Goal: Find specific page/section: Find specific page/section

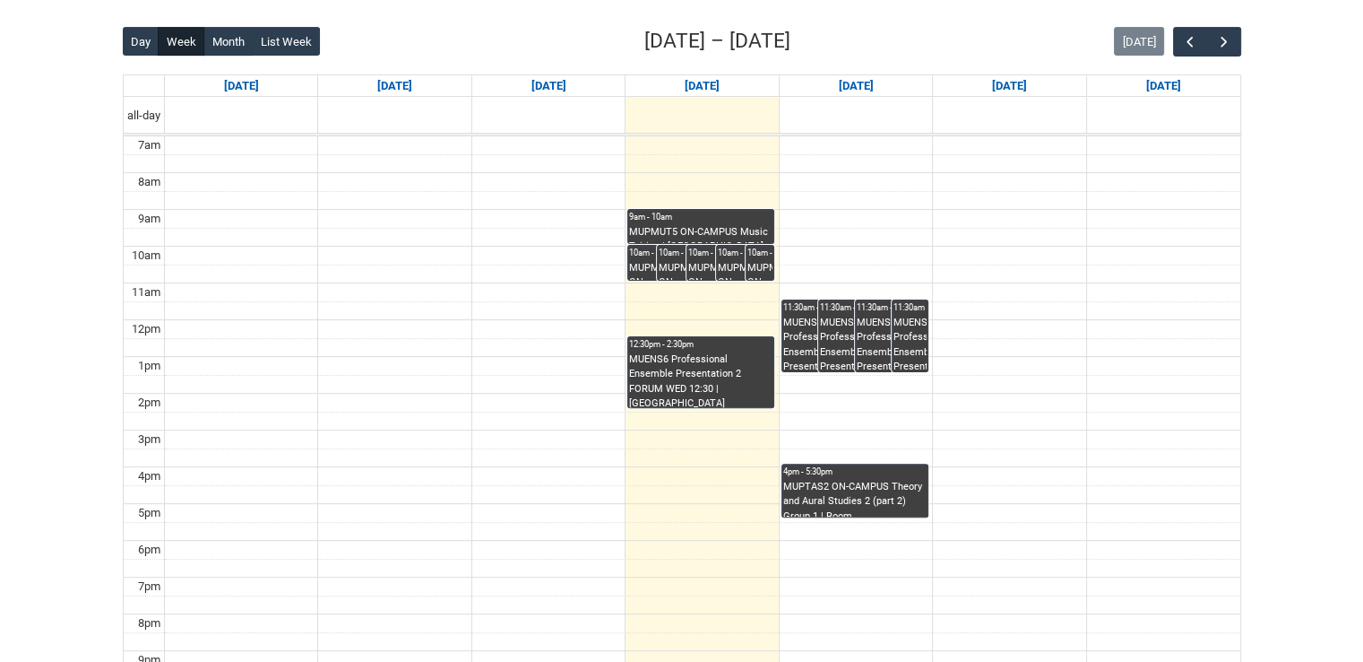
scroll to position [448, 0]
click at [664, 234] on div "MUPMUT5 ON-CAMPUS Music Tuition | [GEOGRAPHIC_DATA] ([GEOGRAPHIC_DATA].) (capac…" at bounding box center [700, 233] width 143 height 19
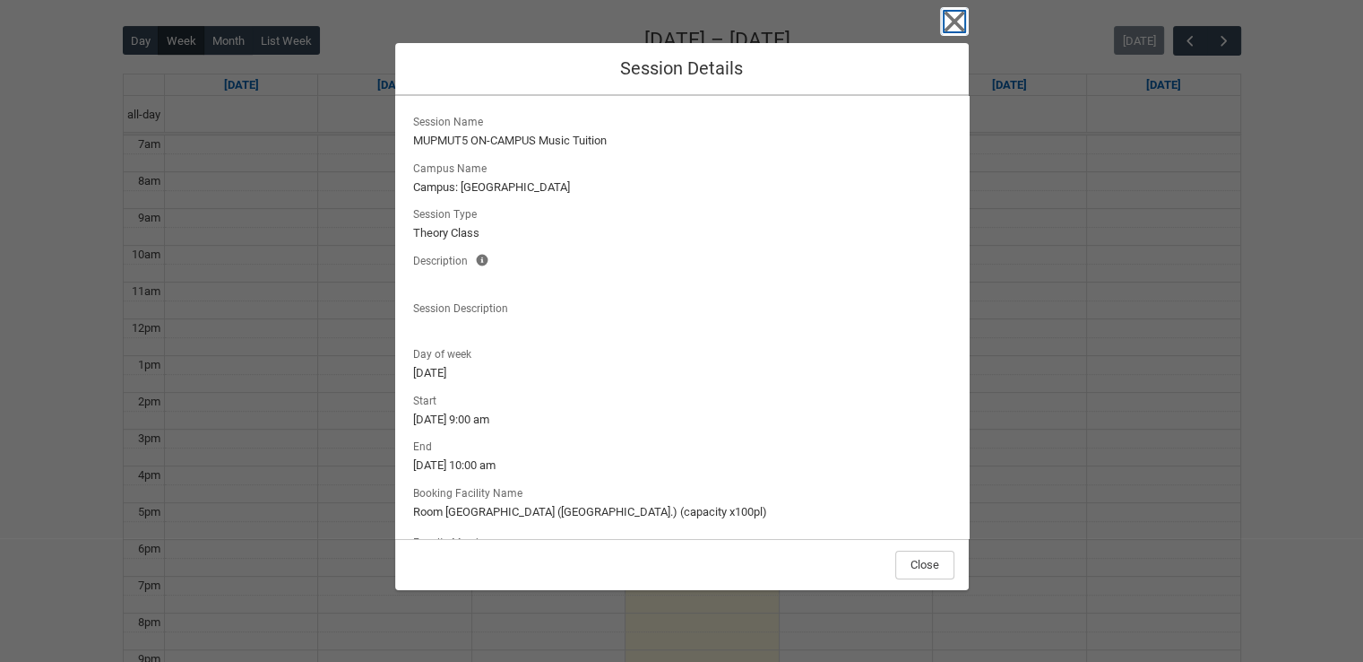
click at [956, 21] on icon "button" at bounding box center [954, 22] width 21 height 21
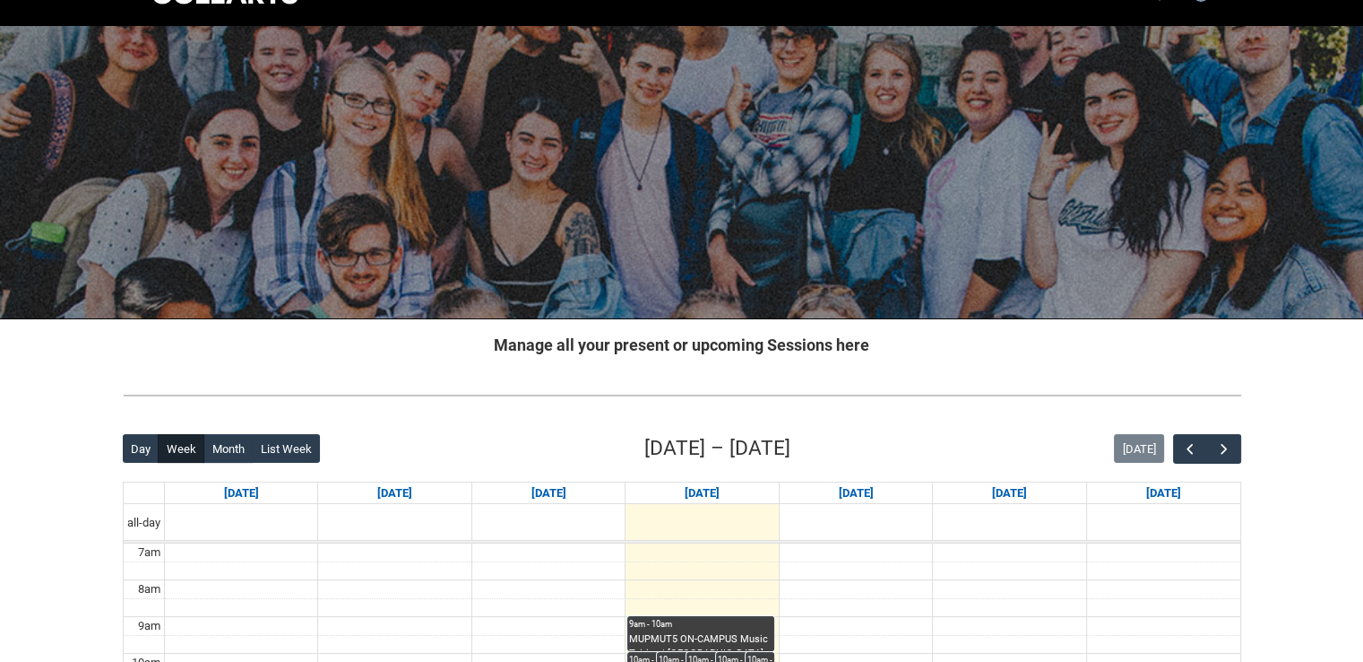
scroll to position [0, 0]
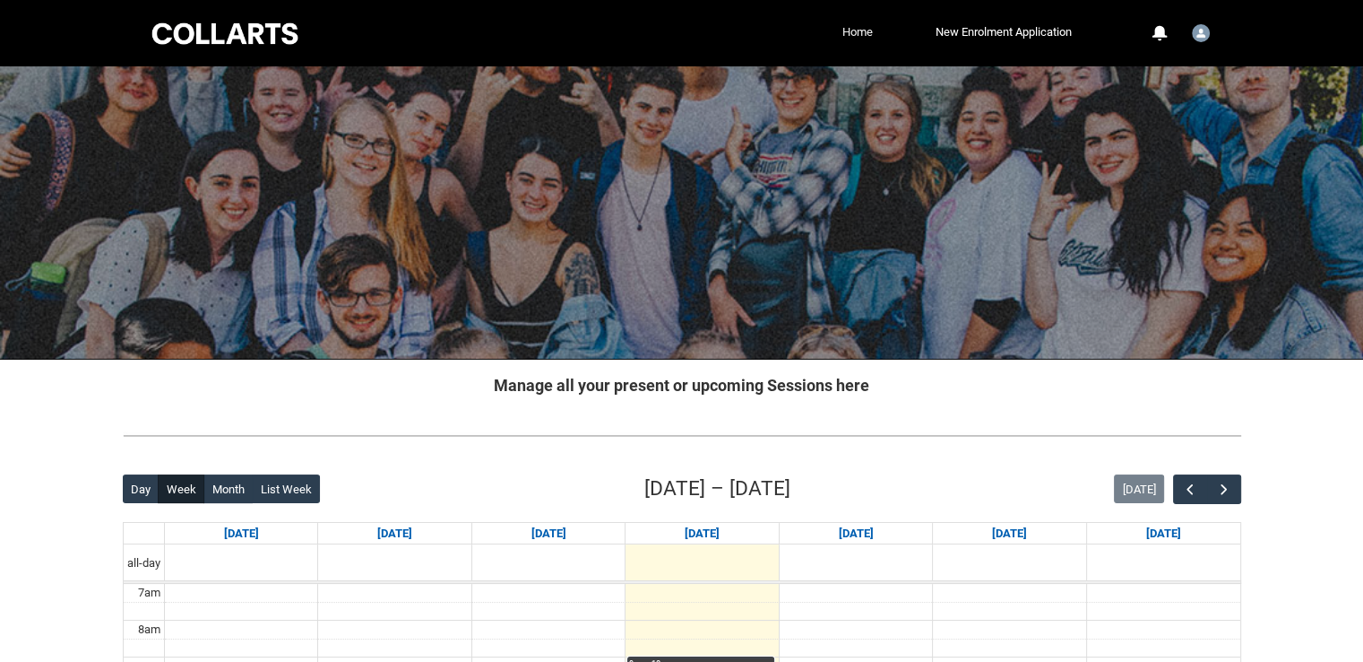
click at [861, 31] on link "Home" at bounding box center [857, 32] width 39 height 27
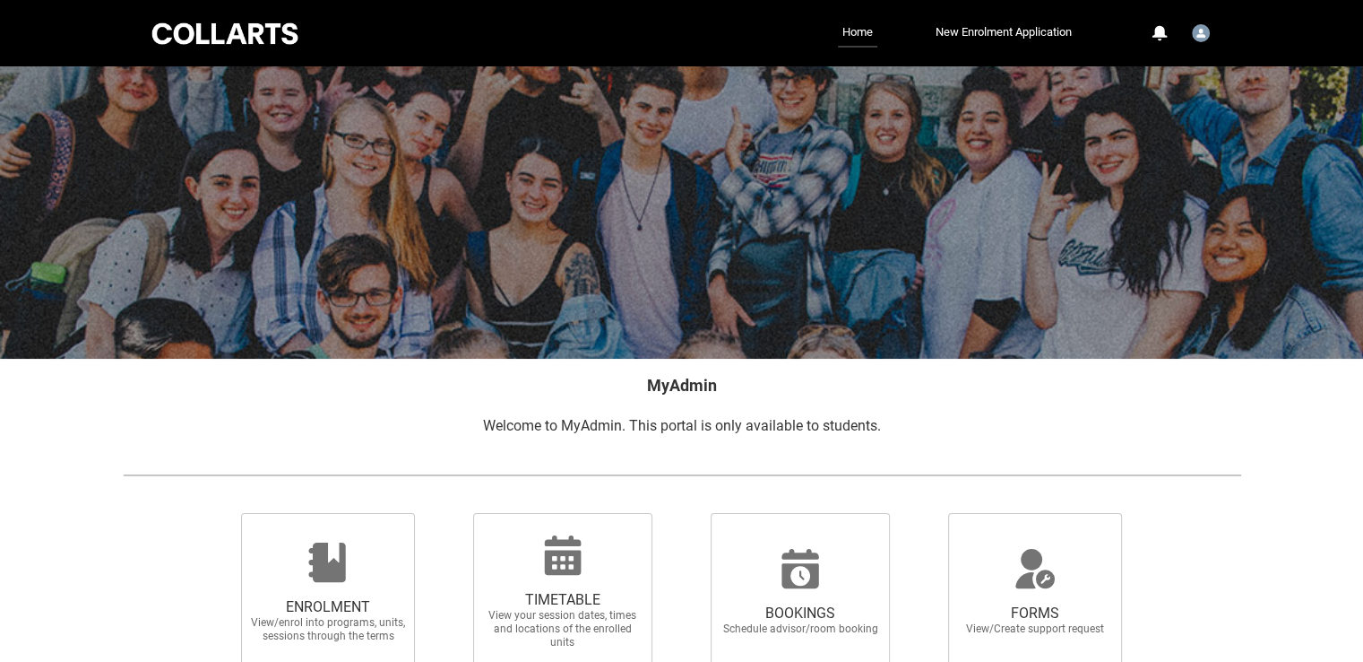
scroll to position [311, 0]
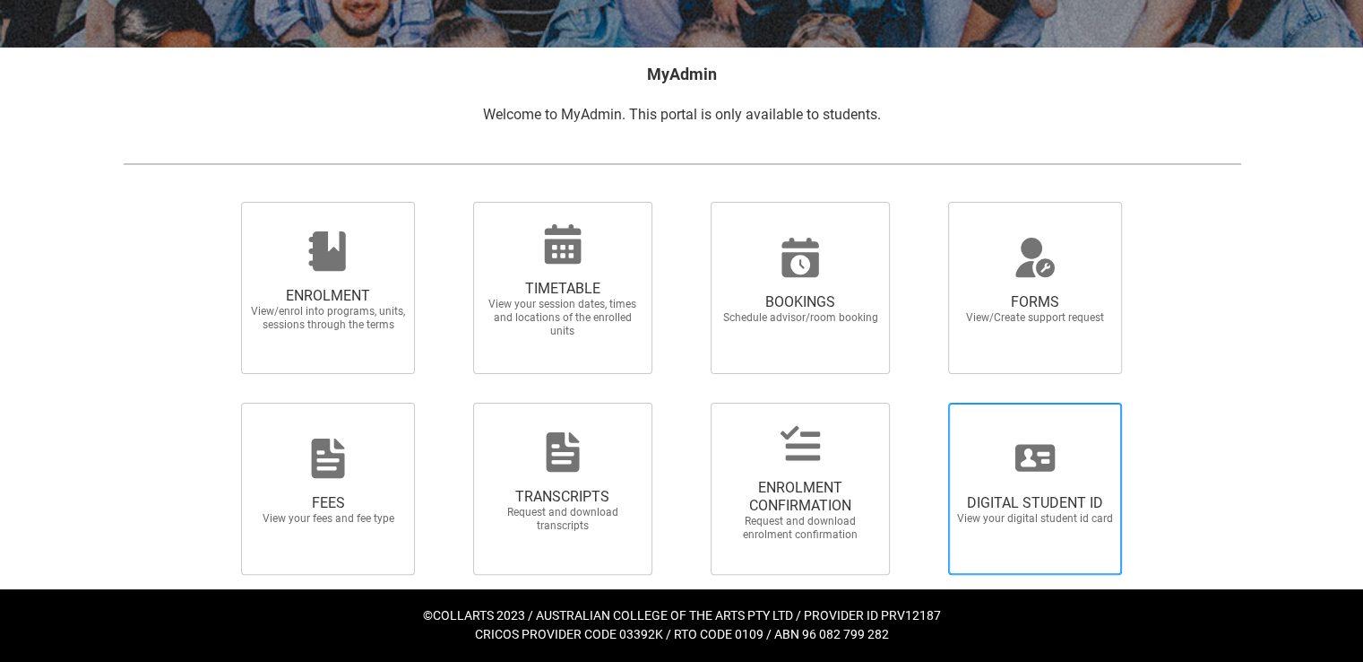
click at [1058, 514] on span "View your digital student id card" at bounding box center [1035, 518] width 158 height 13
click at [927, 402] on input "DIGITAL STUDENT ID View your digital student id card" at bounding box center [926, 402] width 1 height 1
radio input "true"
